Goal: Browse casually: Explore the website without a specific task or goal

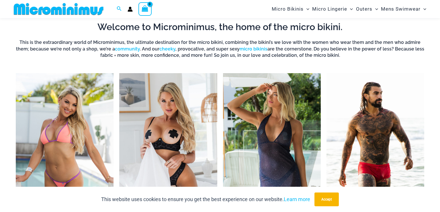
scroll to position [268, 0]
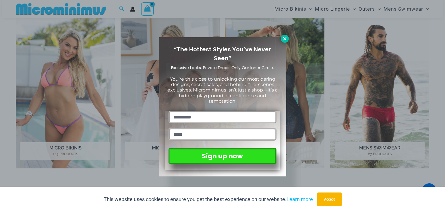
click at [286, 40] on icon at bounding box center [284, 38] width 5 height 5
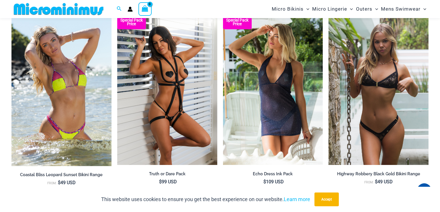
scroll to position [644, 0]
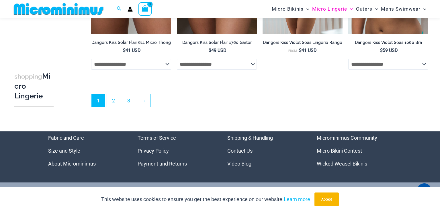
scroll to position [1431, 0]
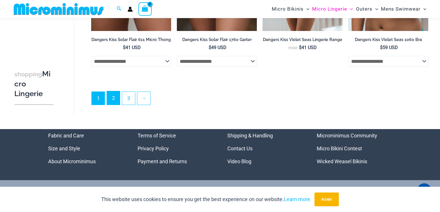
click at [118, 102] on link "2" at bounding box center [113, 97] width 13 height 13
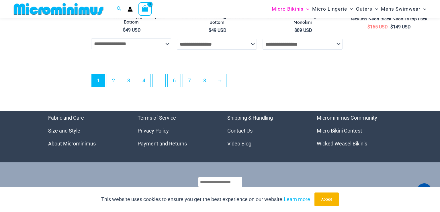
scroll to position [1561, 0]
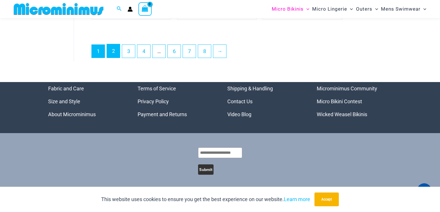
click at [114, 53] on link "2" at bounding box center [113, 50] width 13 height 13
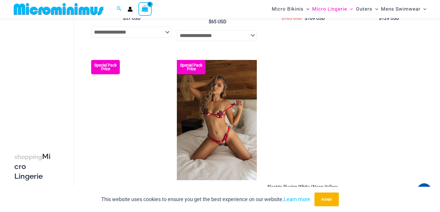
scroll to position [1385, 0]
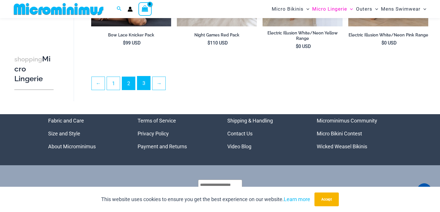
click at [144, 86] on link "3" at bounding box center [143, 82] width 13 height 13
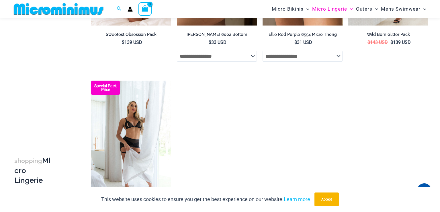
scroll to position [161, 0]
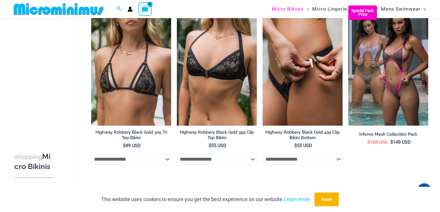
scroll to position [1340, 0]
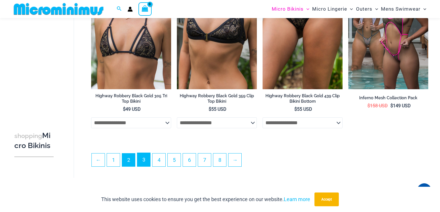
click at [144, 163] on link "3" at bounding box center [143, 159] width 13 height 13
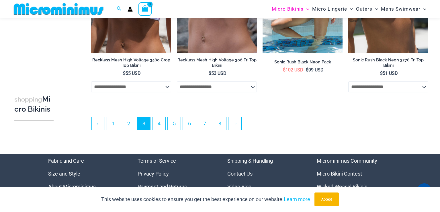
scroll to position [1418, 0]
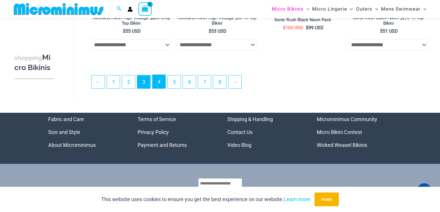
click at [161, 86] on link "4" at bounding box center [159, 81] width 13 height 13
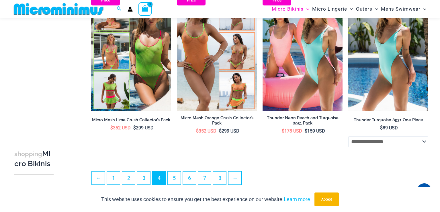
scroll to position [1418, 0]
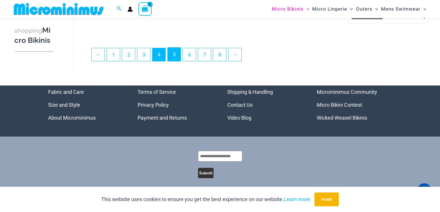
click at [181, 48] on link "5" at bounding box center [174, 54] width 13 height 13
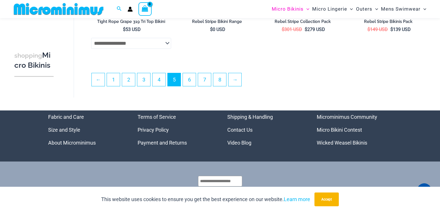
scroll to position [1435, 0]
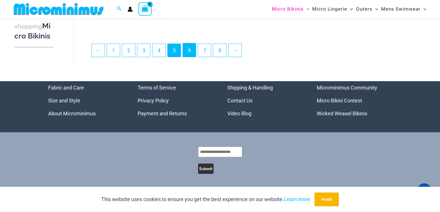
click at [191, 55] on link "6" at bounding box center [189, 49] width 13 height 13
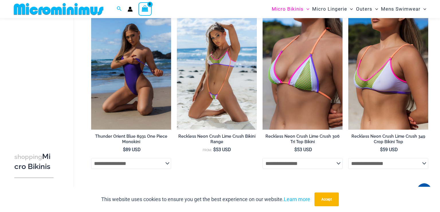
scroll to position [1438, 0]
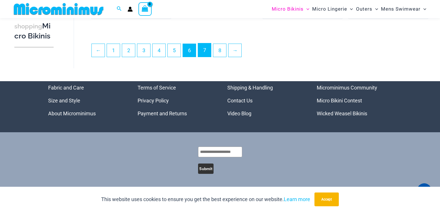
click at [201, 53] on link "7" at bounding box center [204, 49] width 13 height 13
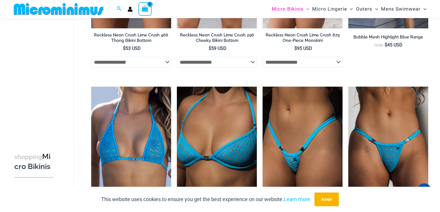
scroll to position [418, 0]
